Goal: Information Seeking & Learning: Learn about a topic

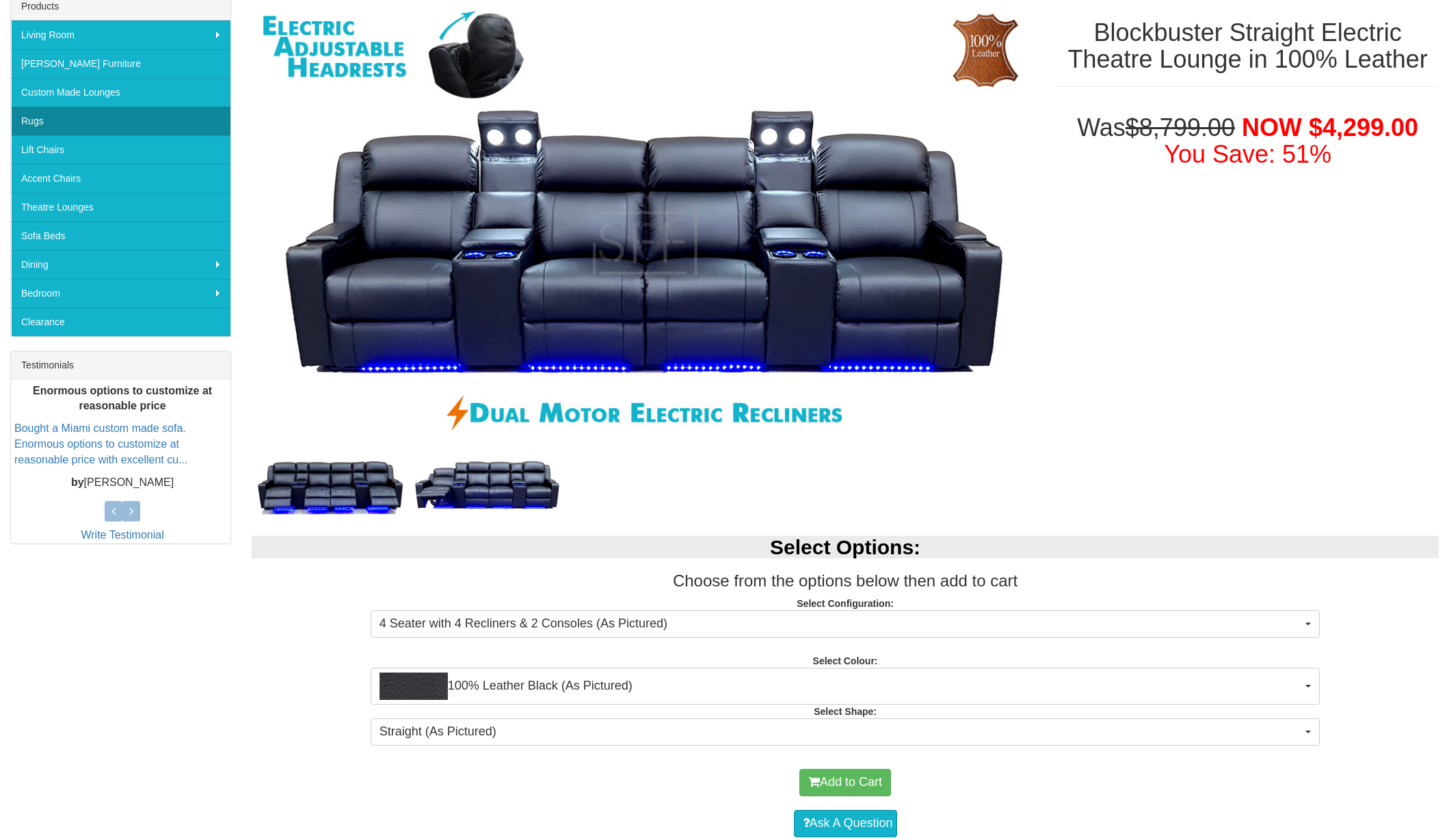
scroll to position [211, 0]
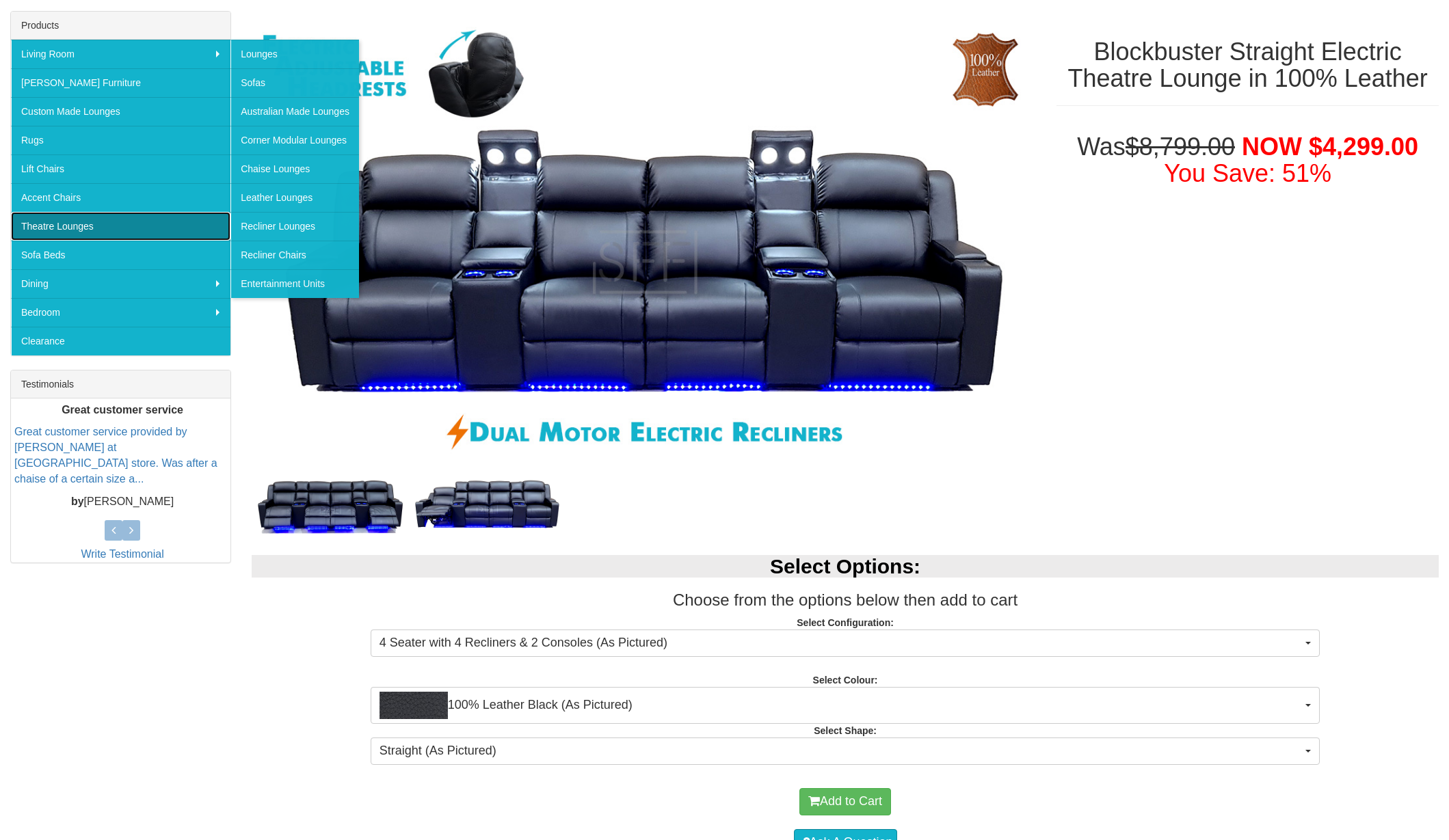
click at [131, 238] on link "Theatre Lounges" at bounding box center [121, 225] width 219 height 29
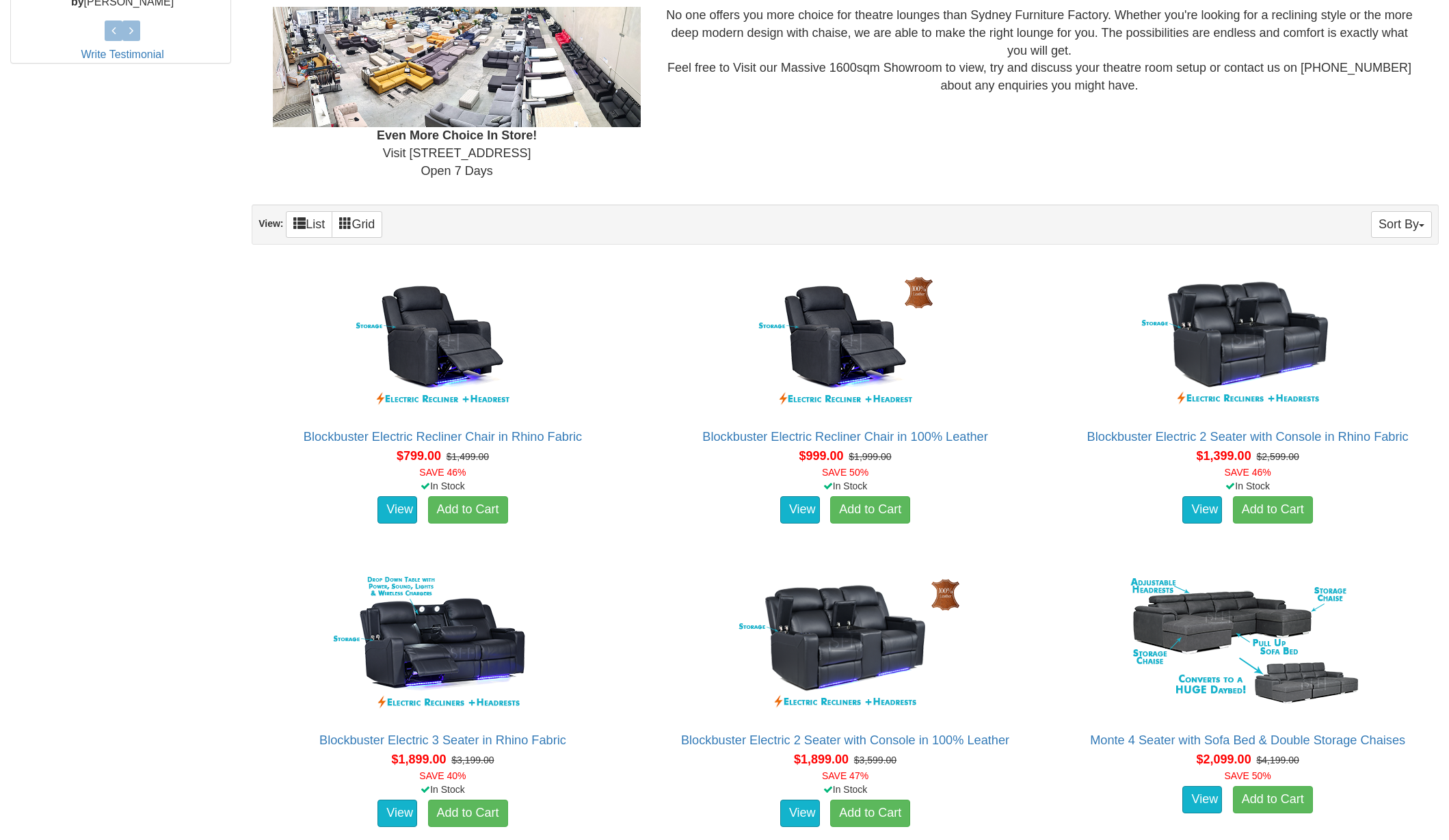
scroll to position [817, 0]
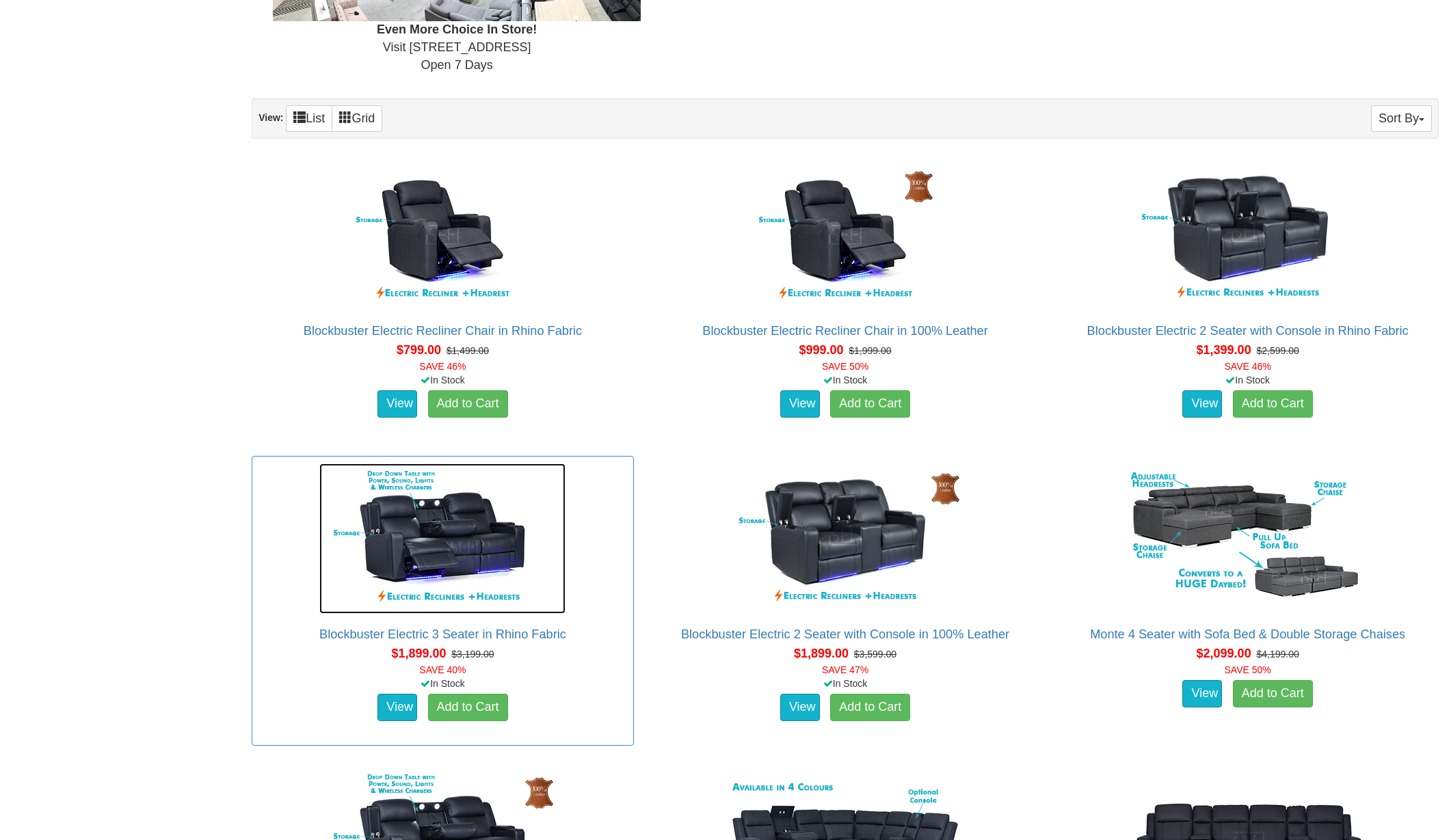
click at [460, 516] on img at bounding box center [442, 538] width 246 height 150
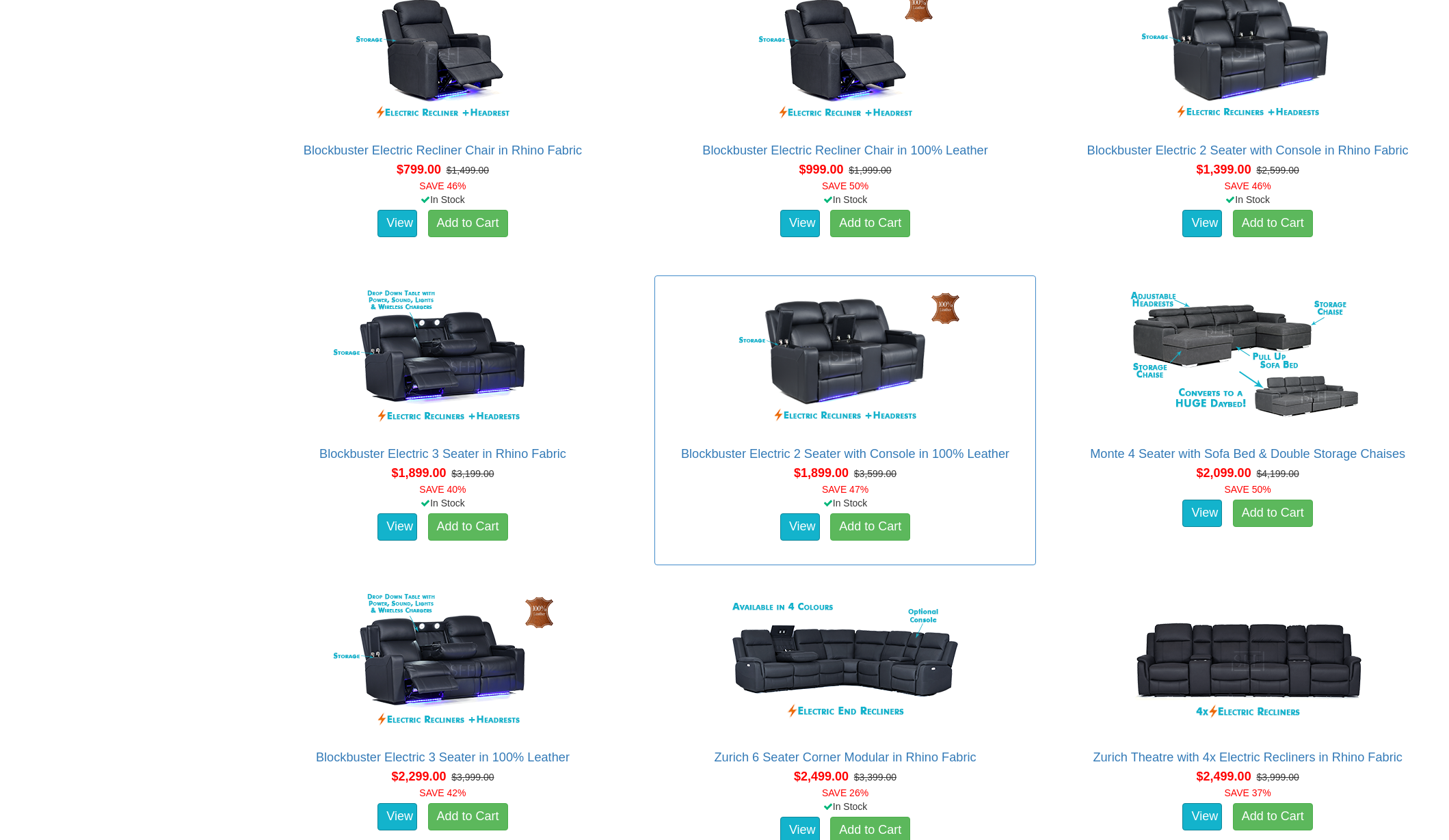
scroll to position [1015, 0]
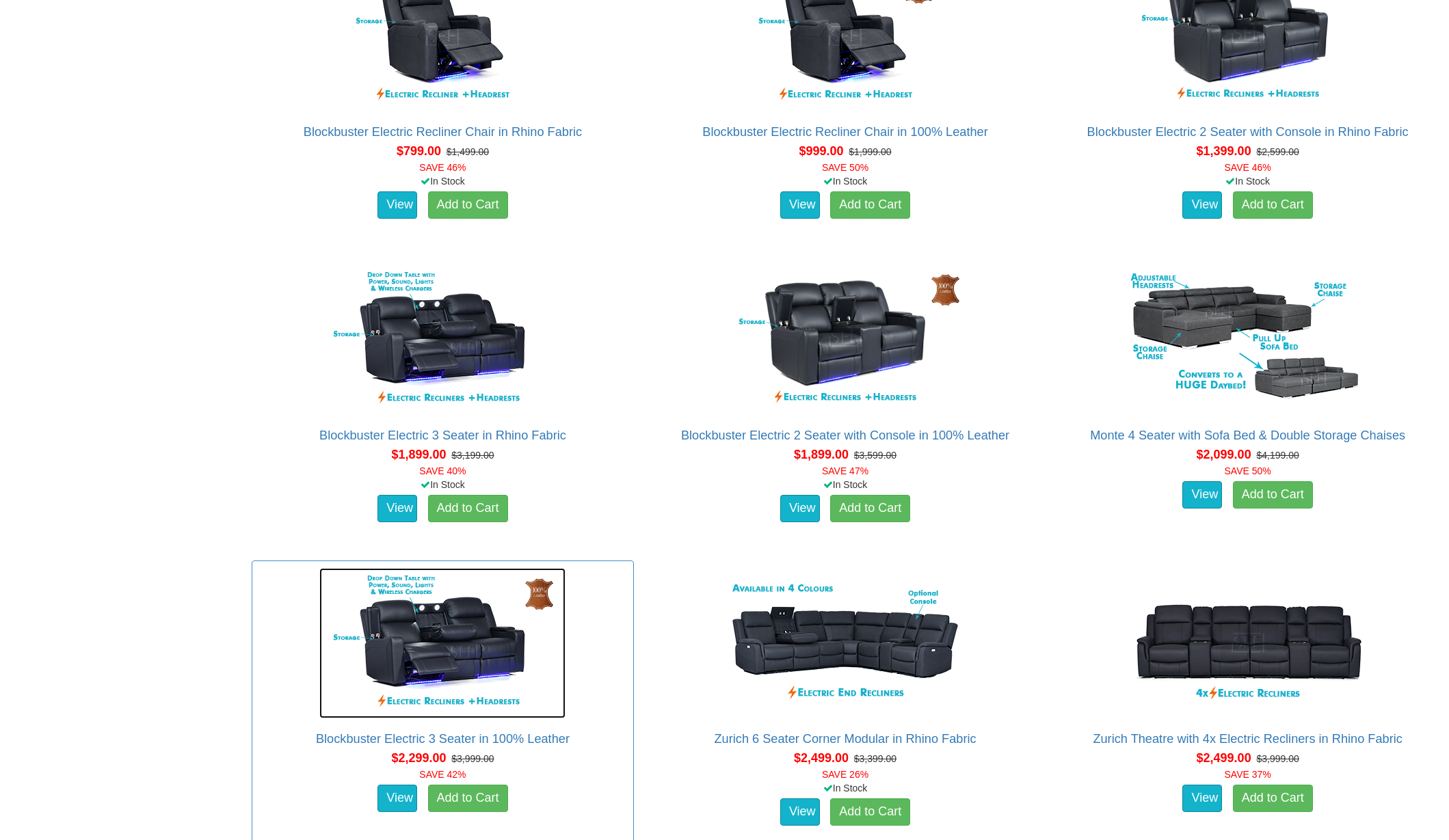
click at [434, 644] on img at bounding box center [442, 642] width 246 height 150
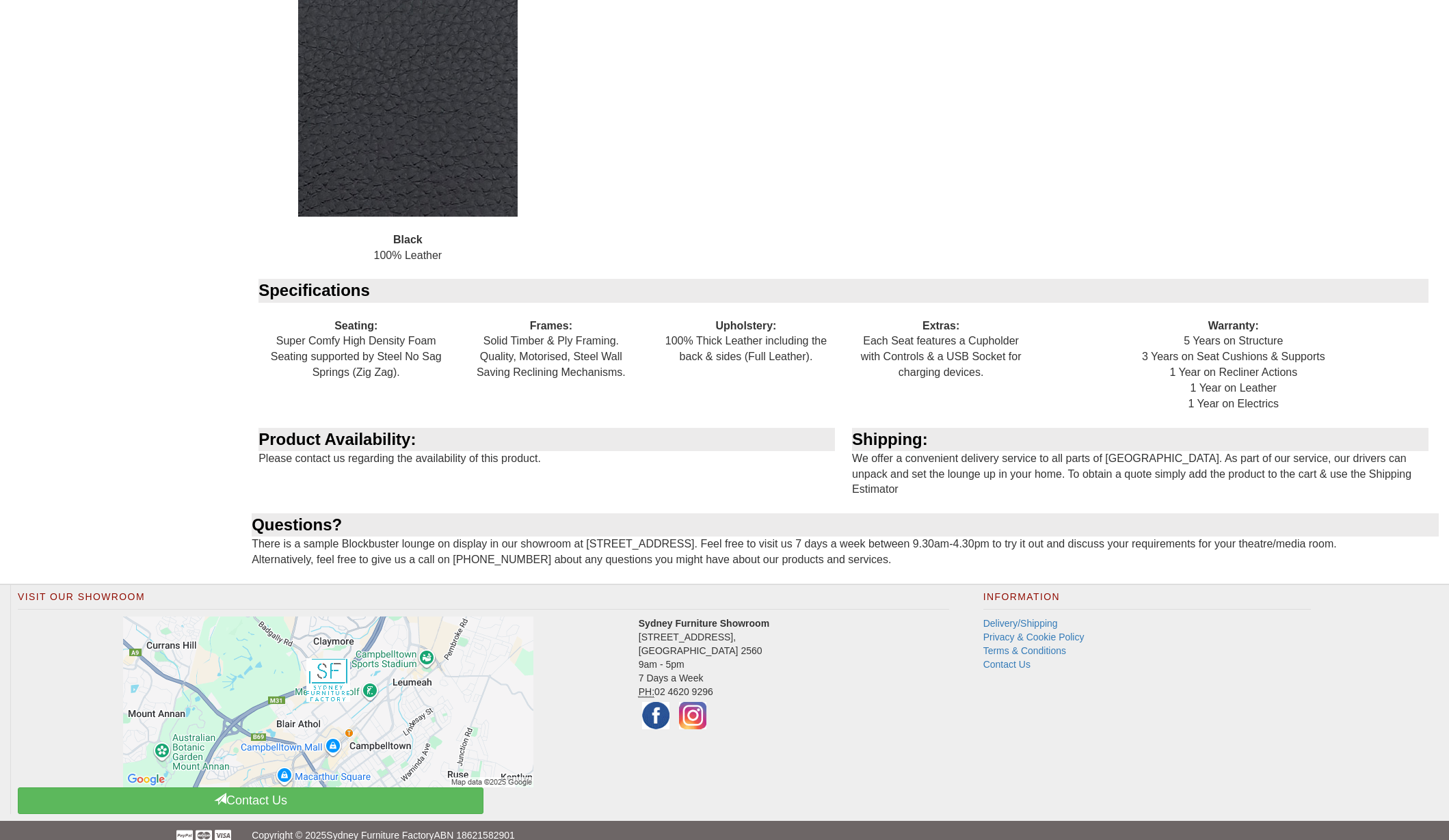
scroll to position [1845, 0]
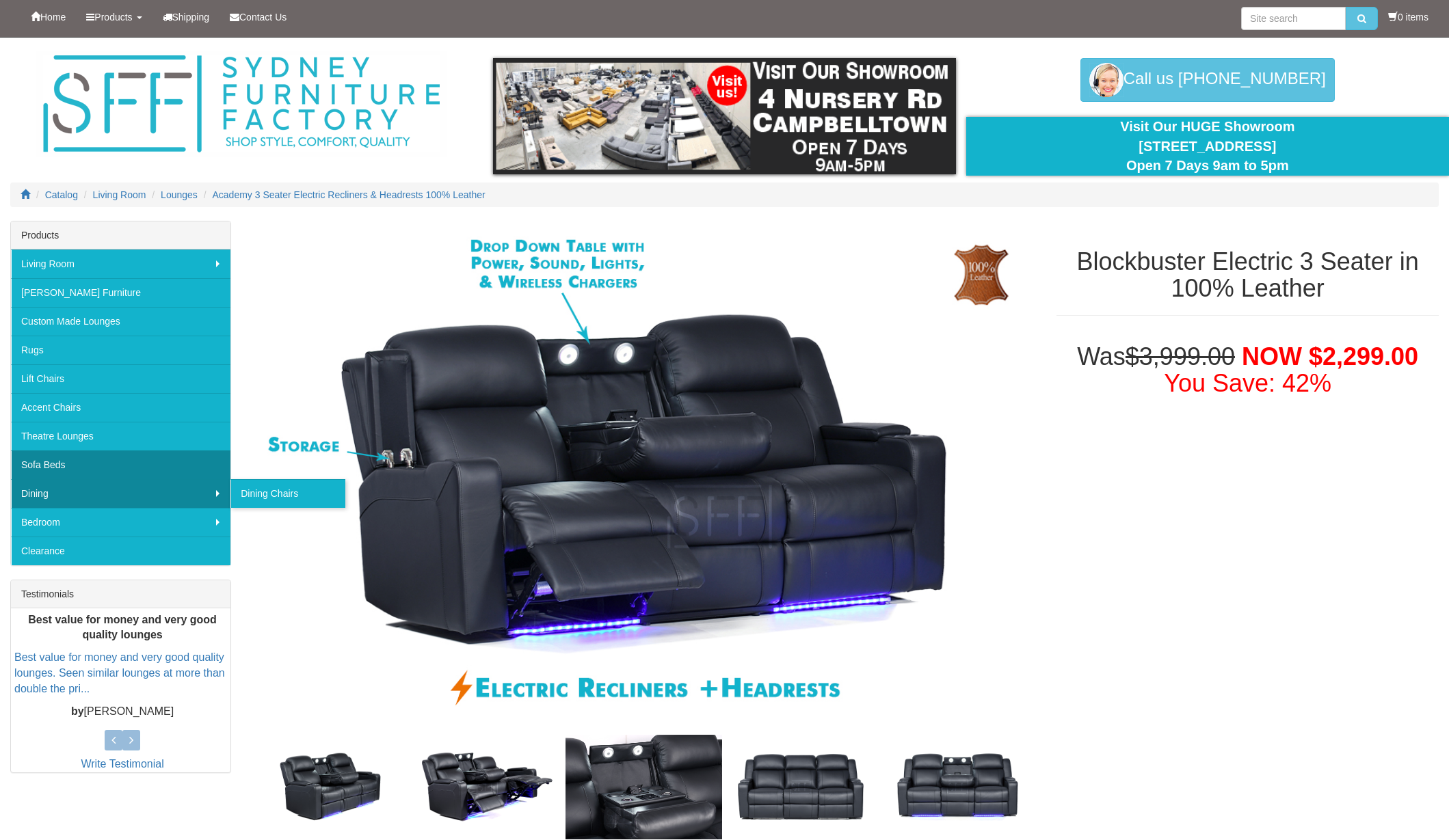
scroll to position [7, 0]
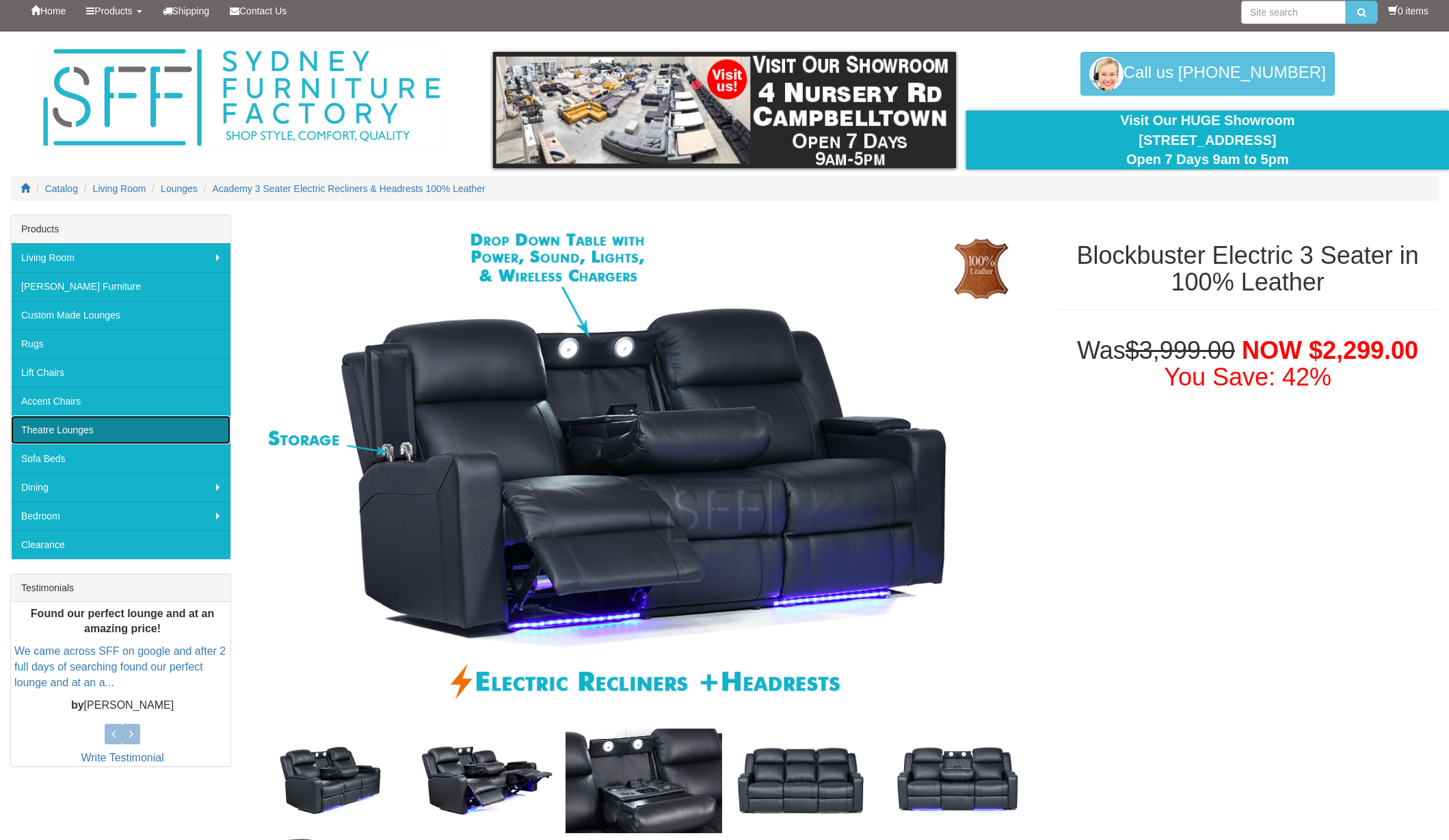
click at [69, 420] on link "Theatre Lounges" at bounding box center [121, 429] width 219 height 29
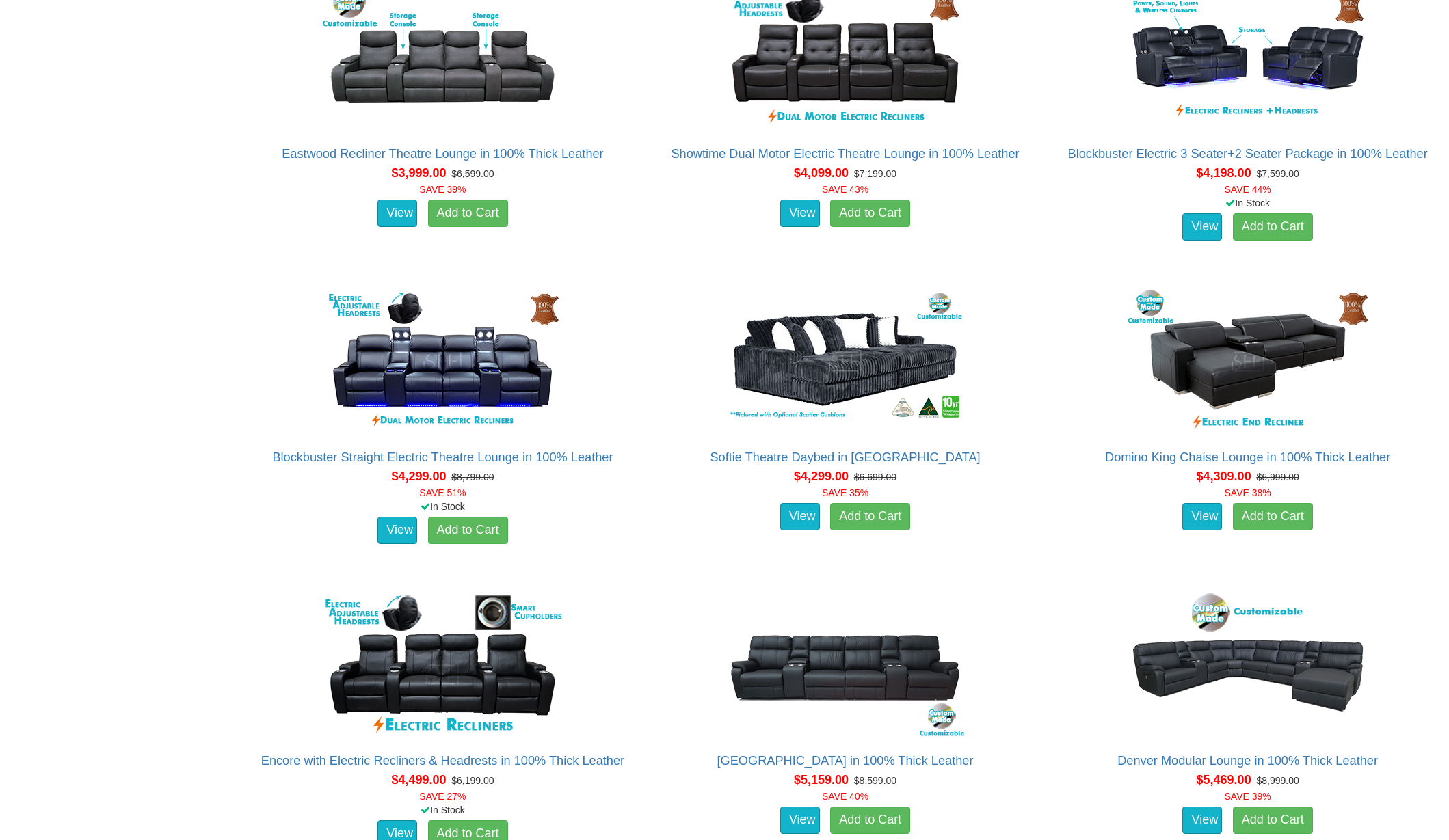
scroll to position [3726, 0]
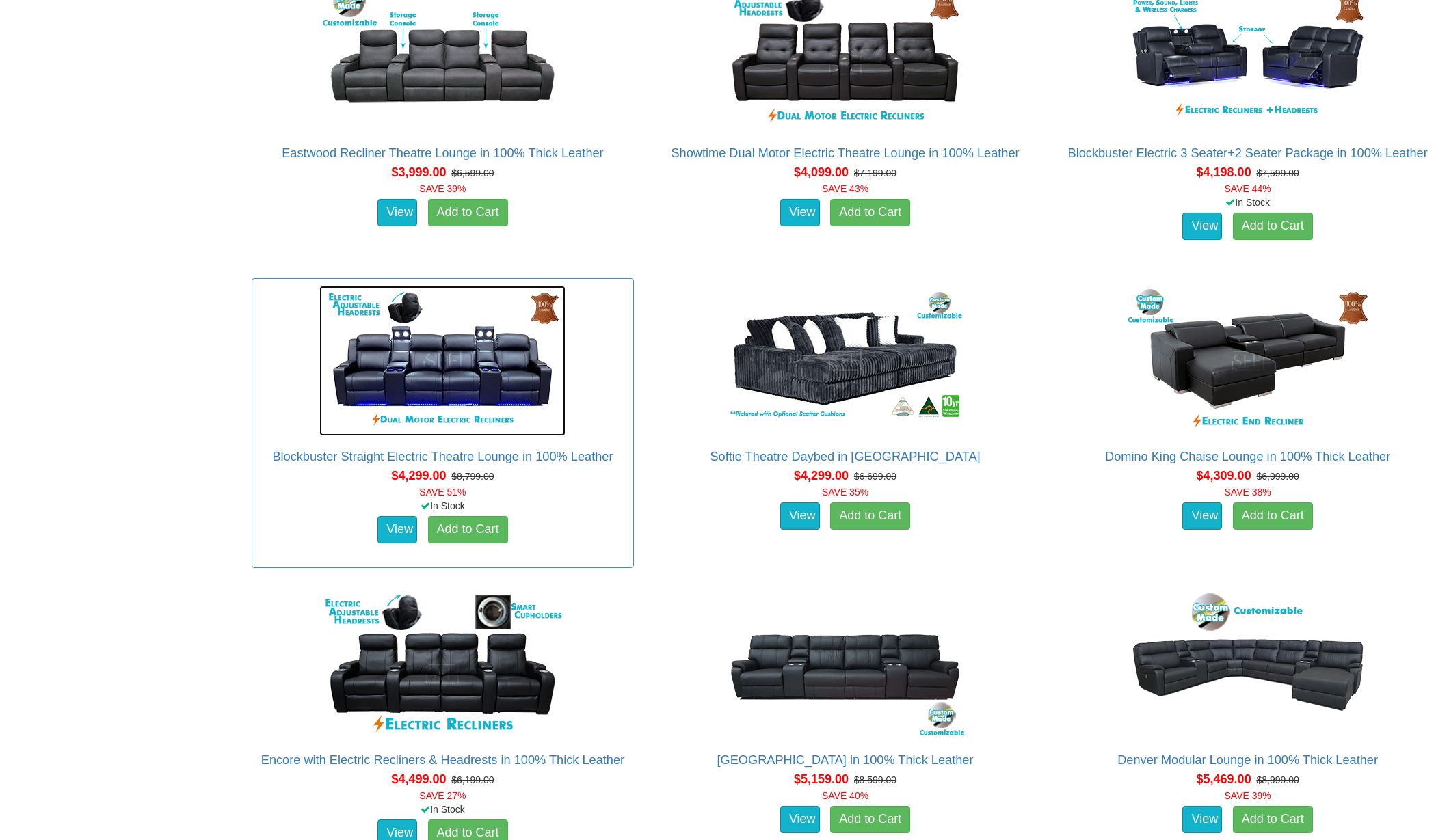
click at [489, 382] on img at bounding box center [442, 361] width 246 height 150
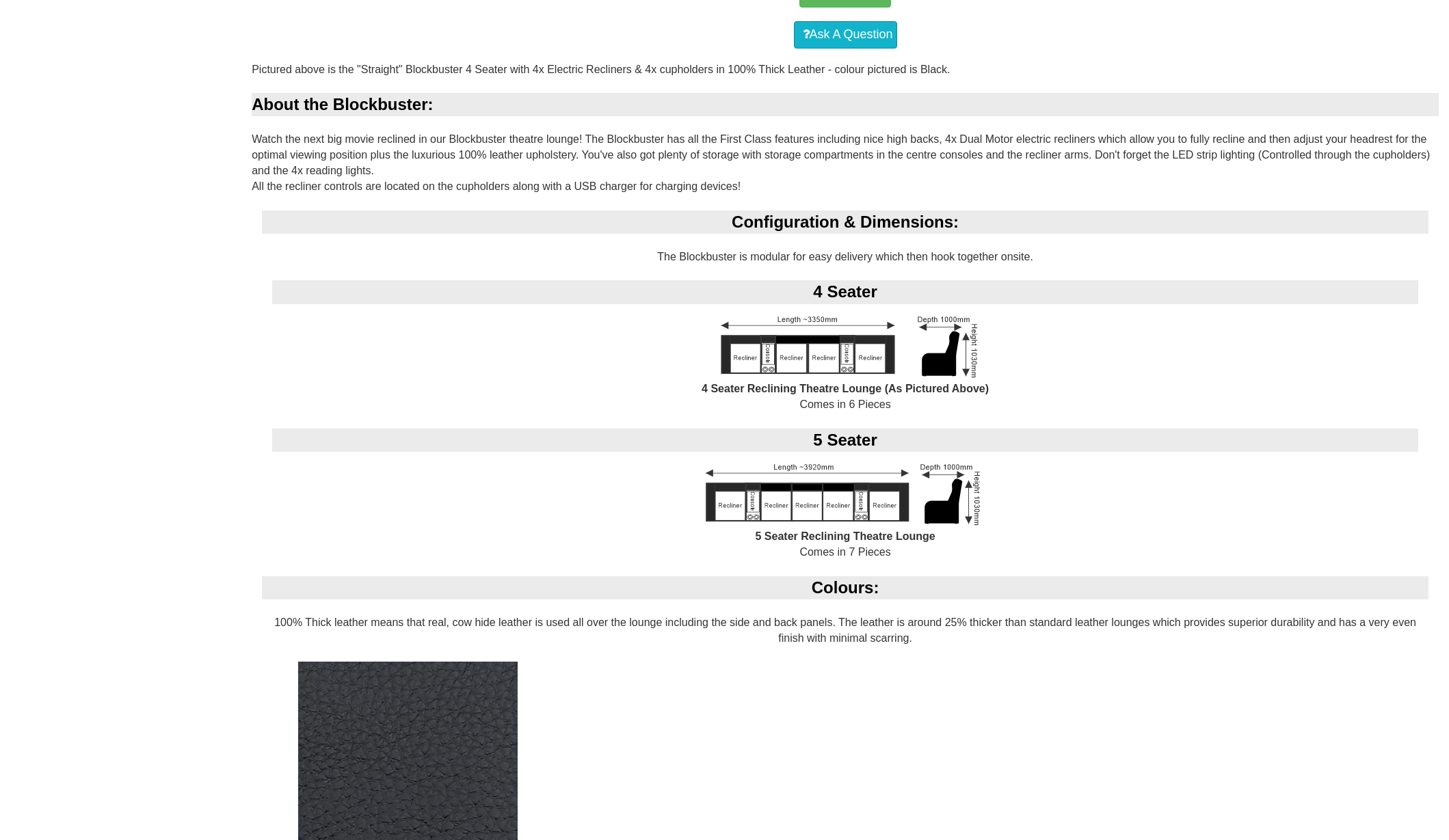
scroll to position [1011, 0]
